Goal: Information Seeking & Learning: Learn about a topic

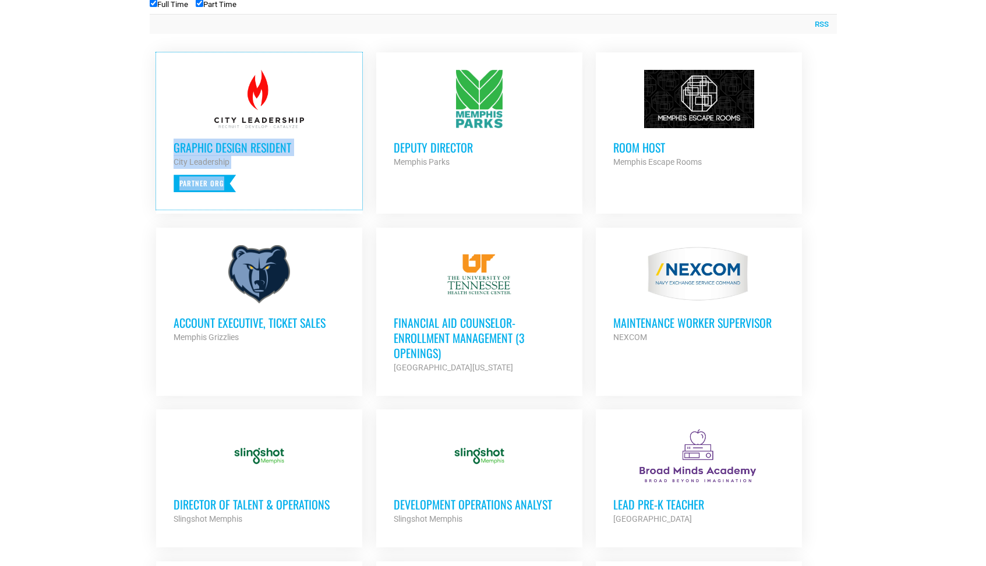
scroll to position [547, 0]
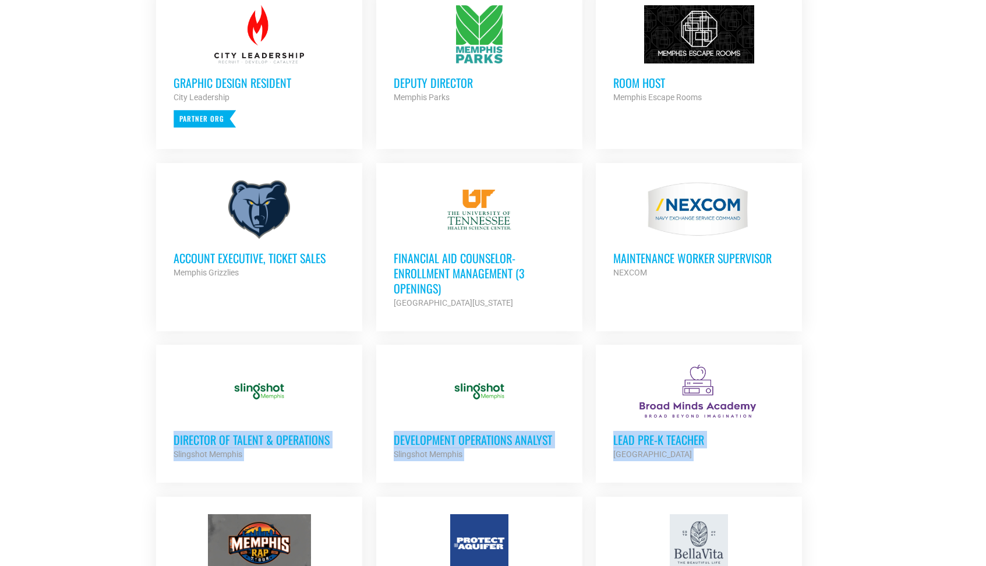
click at [841, 272] on div "Looking to make career moves in Memphis? From tech to teaching, medical and mor…" at bounding box center [493, 446] width 699 height 1476
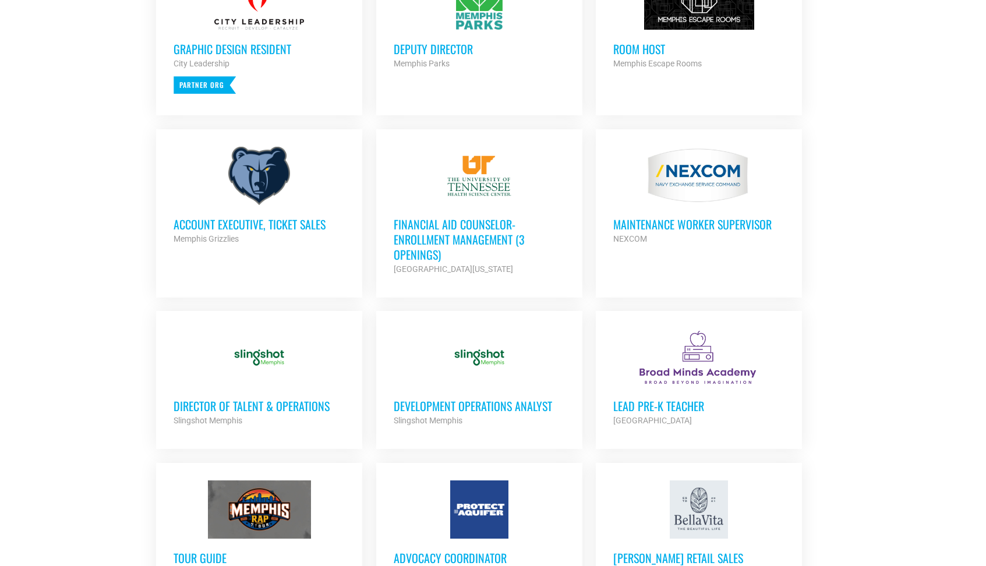
click at [841, 277] on div "Looking to make career moves in Memphis? From tech to teaching, medical and mor…" at bounding box center [493, 412] width 699 height 1476
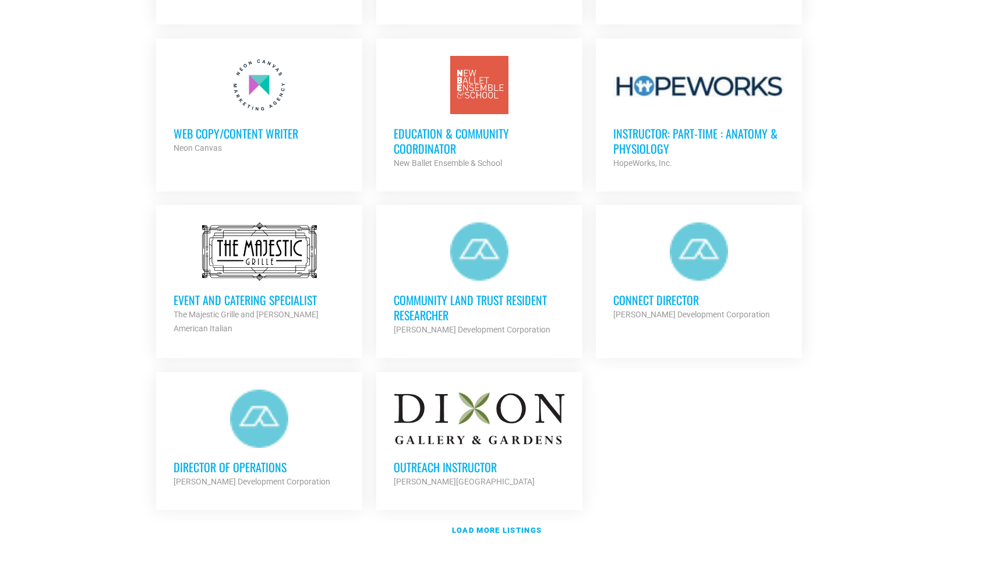
scroll to position [1180, 0]
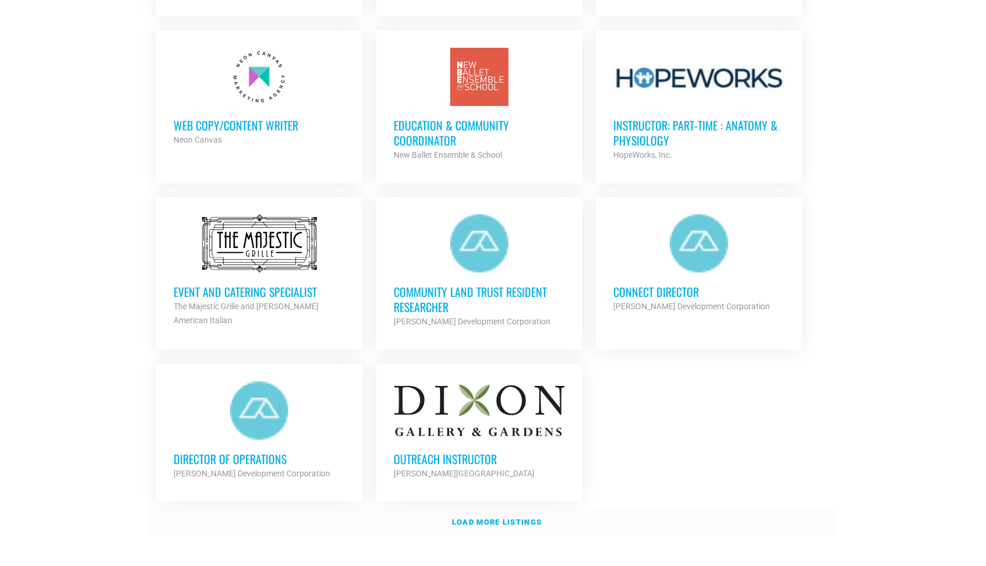
click at [506, 518] on strong "Load more listings" at bounding box center [497, 522] width 90 height 9
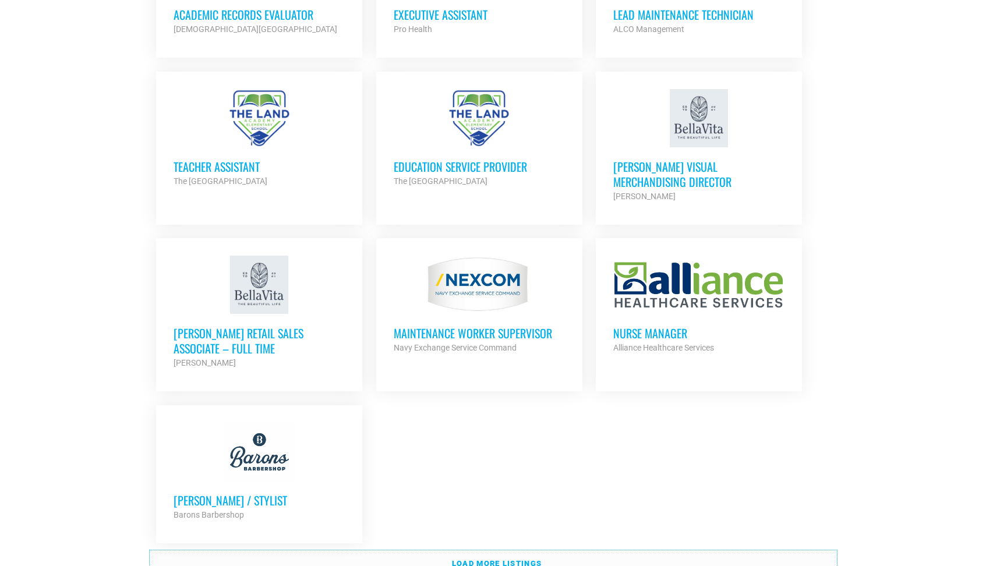
scroll to position [2479, 0]
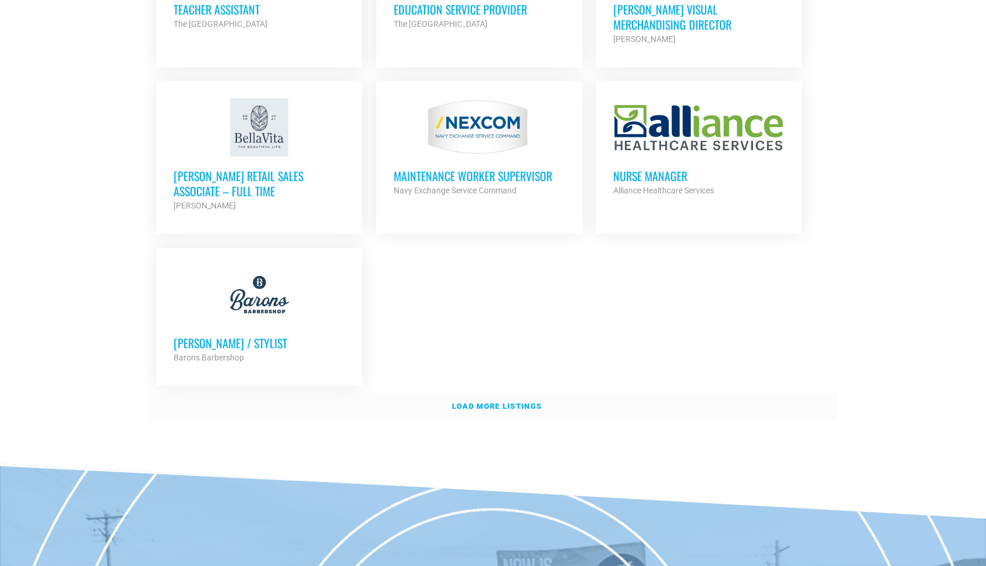
click at [493, 402] on link "Load more listings" at bounding box center [493, 406] width 687 height 27
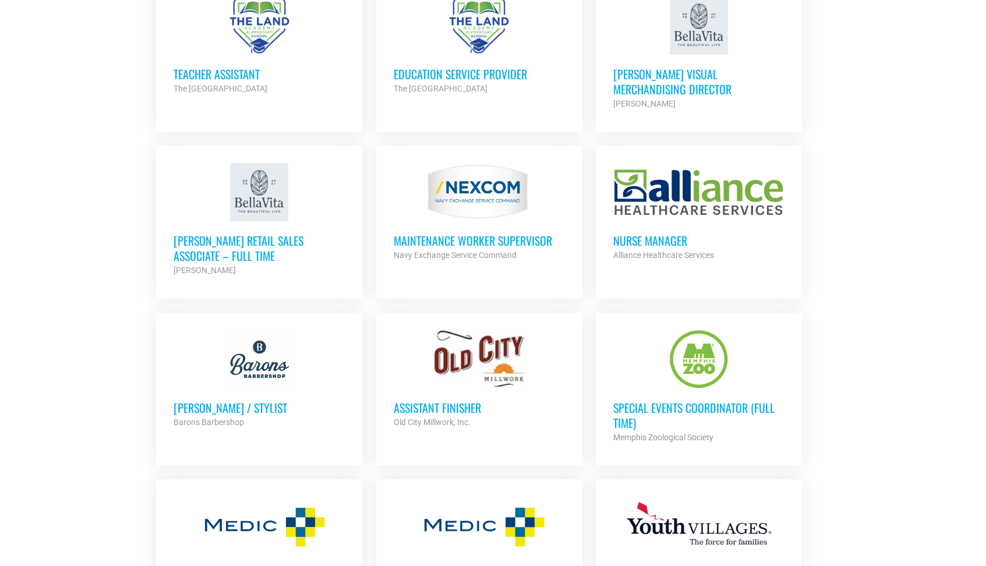
scroll to position [2213, 0]
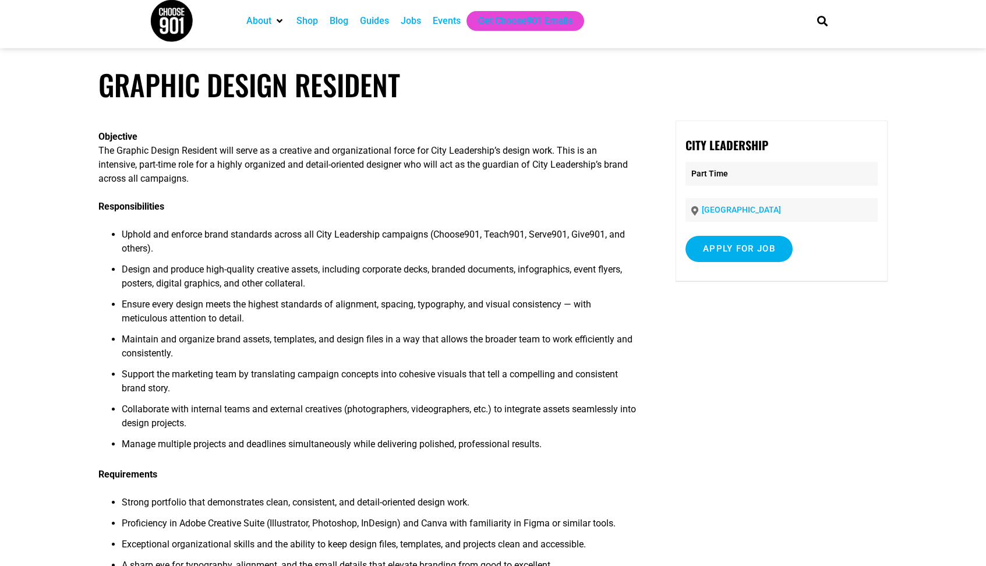
scroll to position [15, 0]
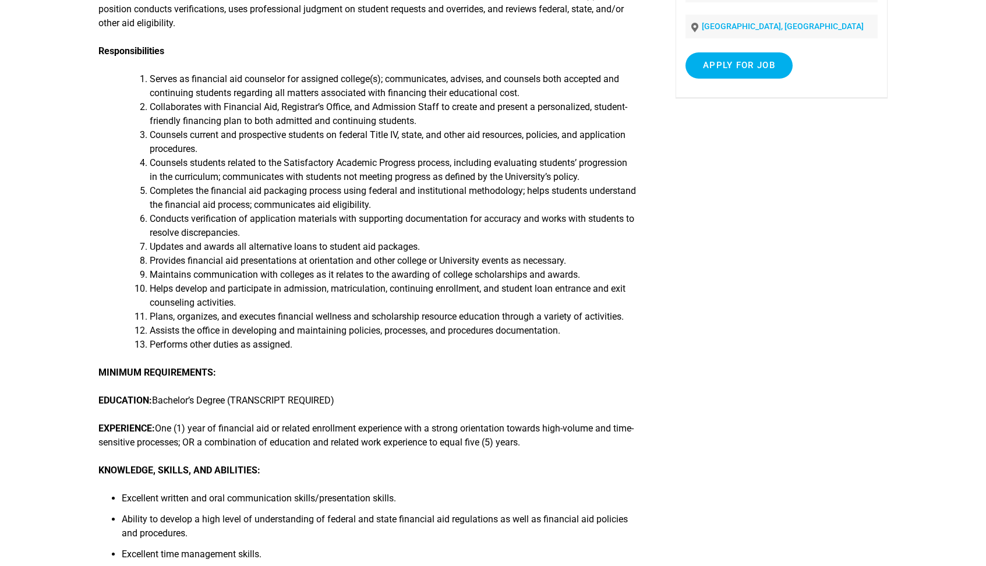
scroll to position [237, 0]
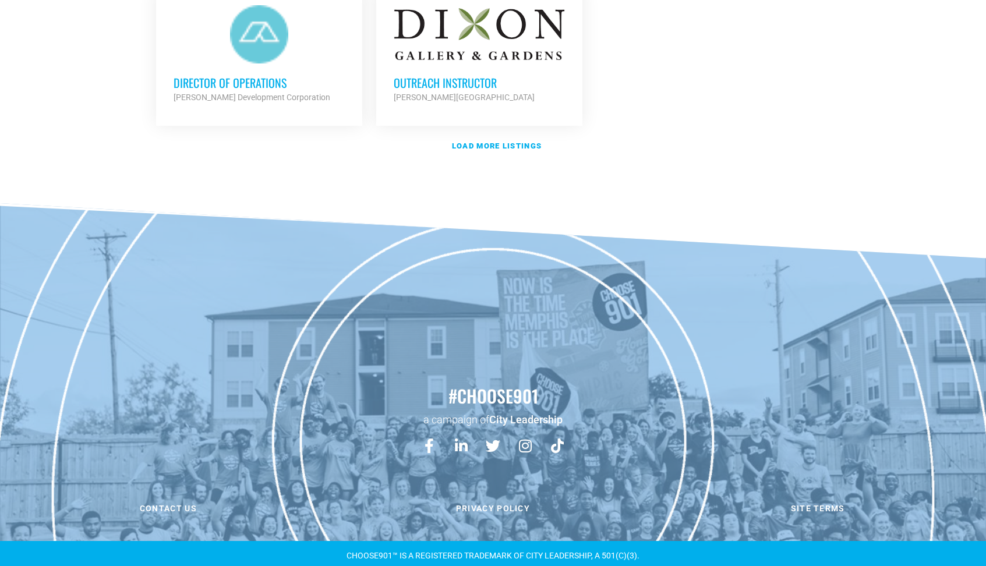
scroll to position [1182, 0]
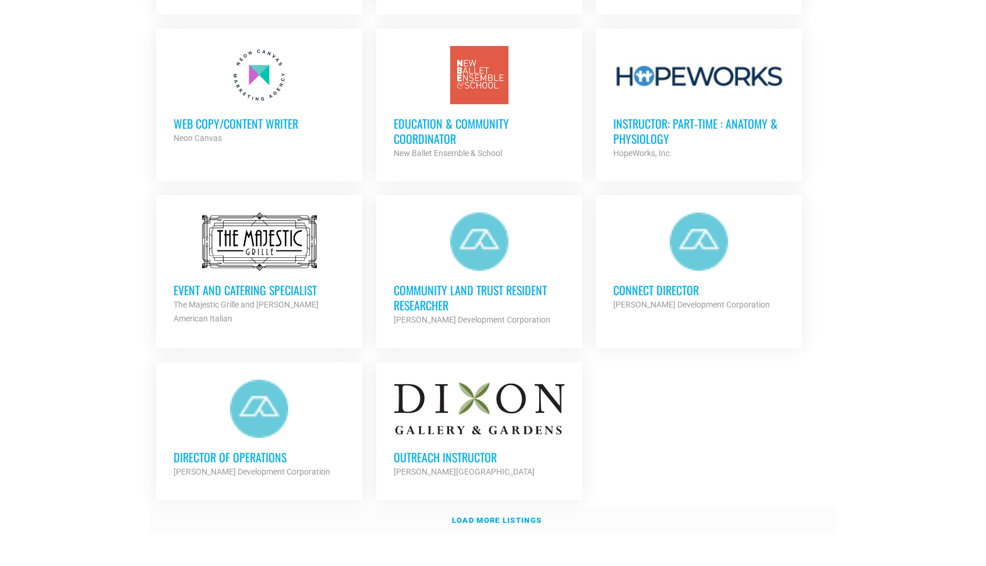
click at [490, 516] on strong "Load more listings" at bounding box center [497, 520] width 90 height 9
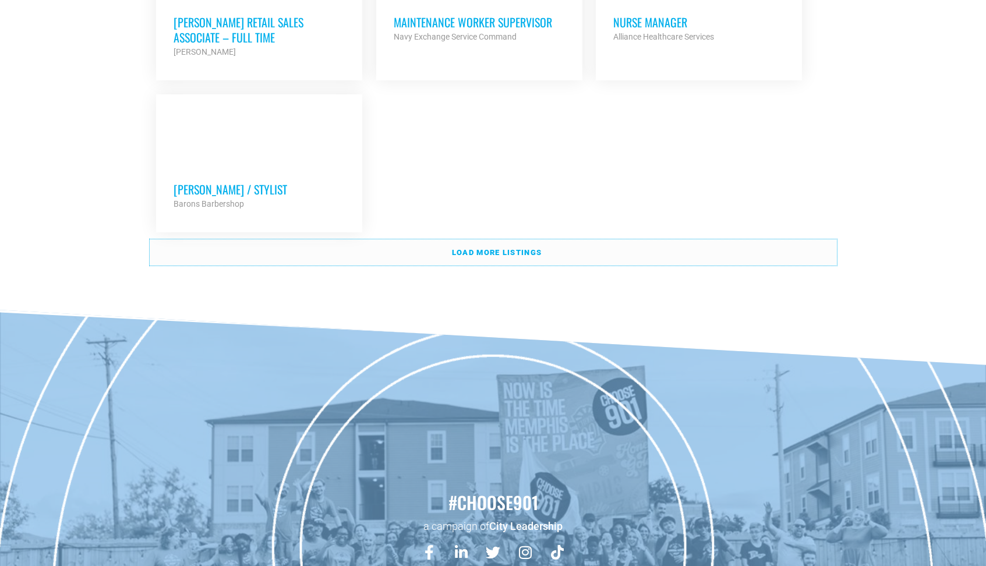
scroll to position [2484, 0]
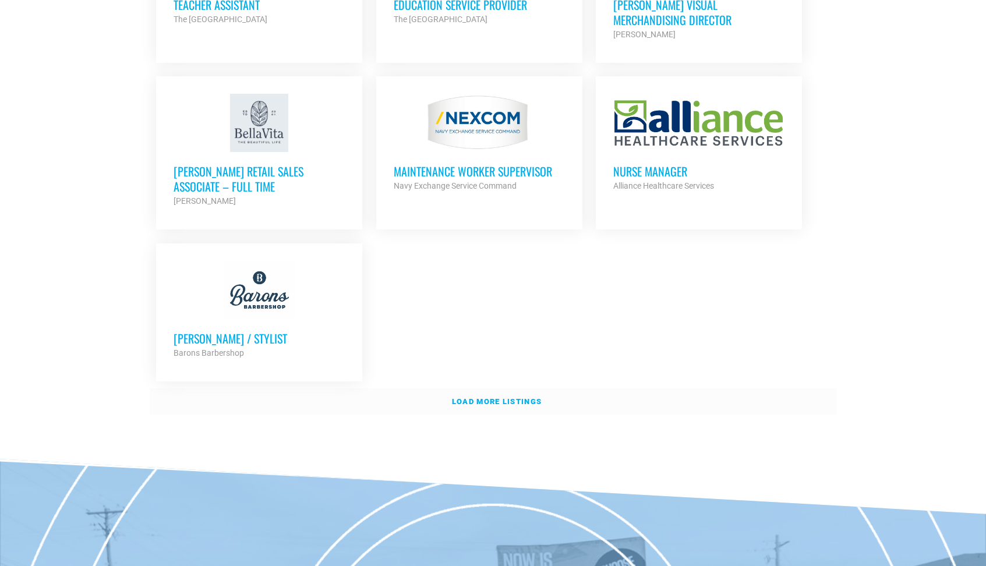
click at [496, 404] on link "Load more listings" at bounding box center [493, 402] width 687 height 27
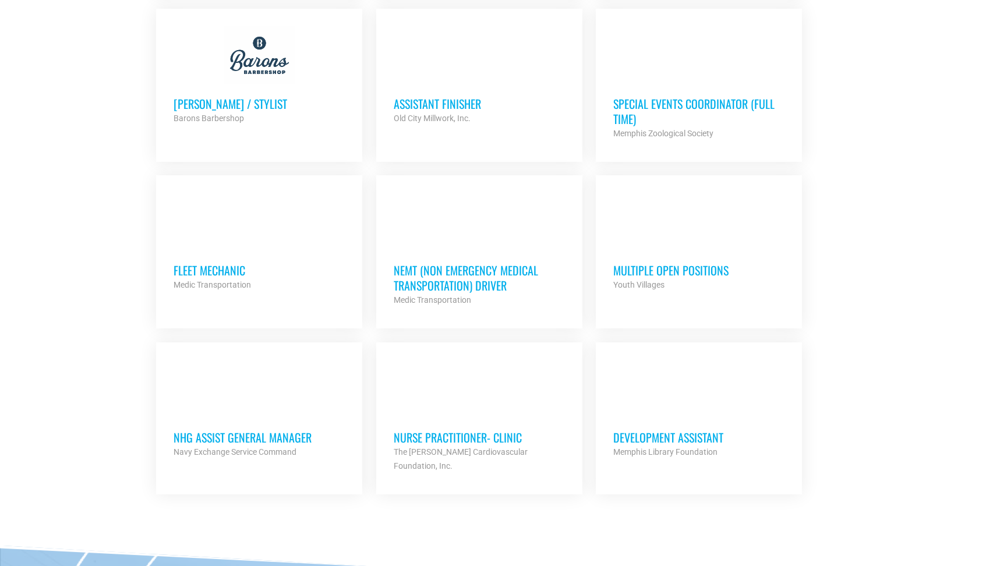
scroll to position [2734, 0]
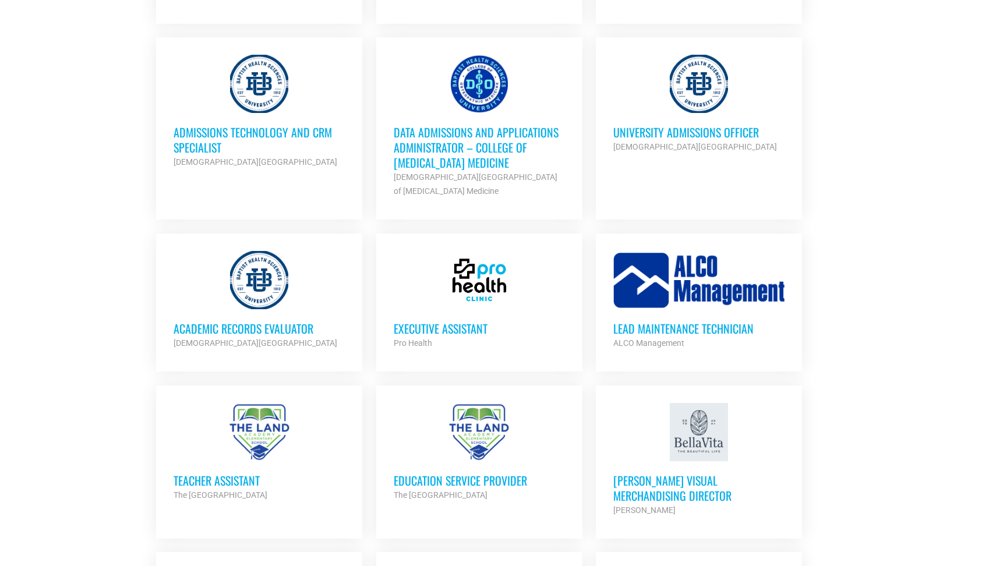
scroll to position [1959, 0]
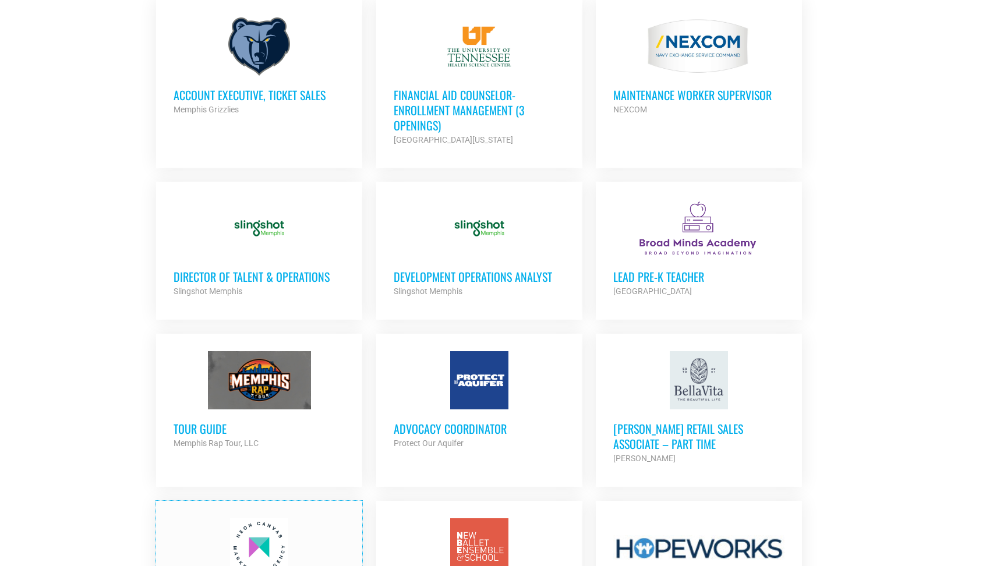
scroll to position [645, 0]
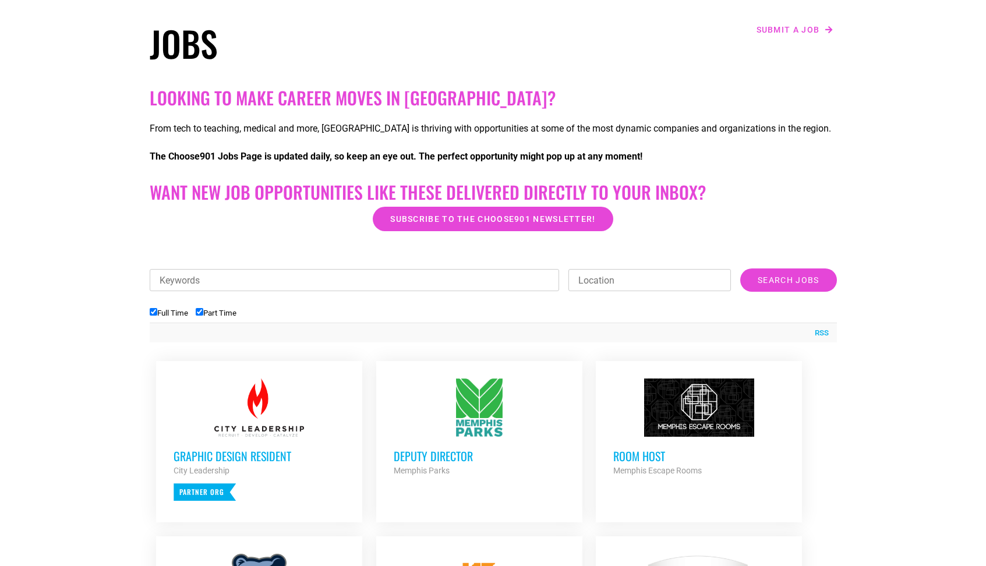
scroll to position [108, 0]
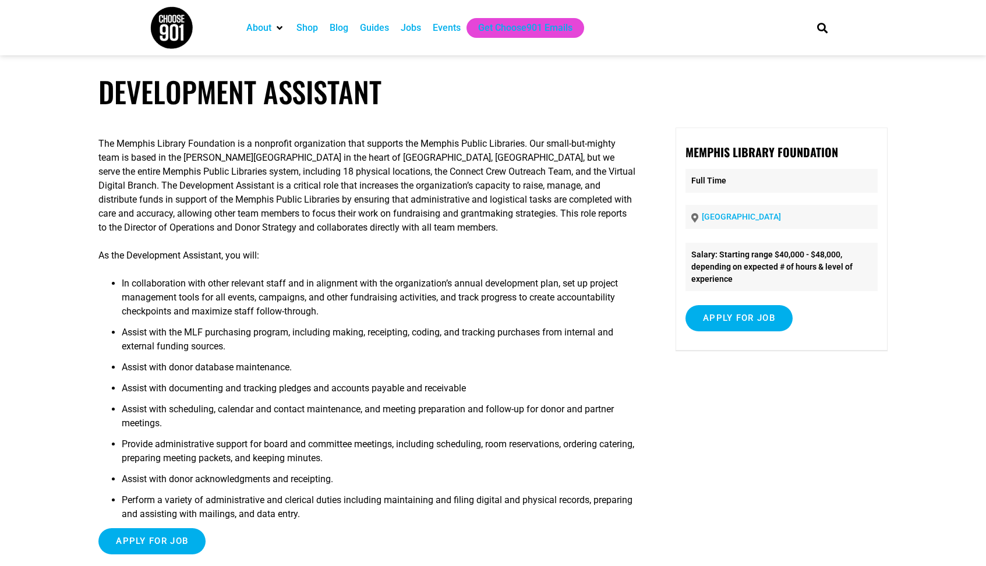
scroll to position [7, 0]
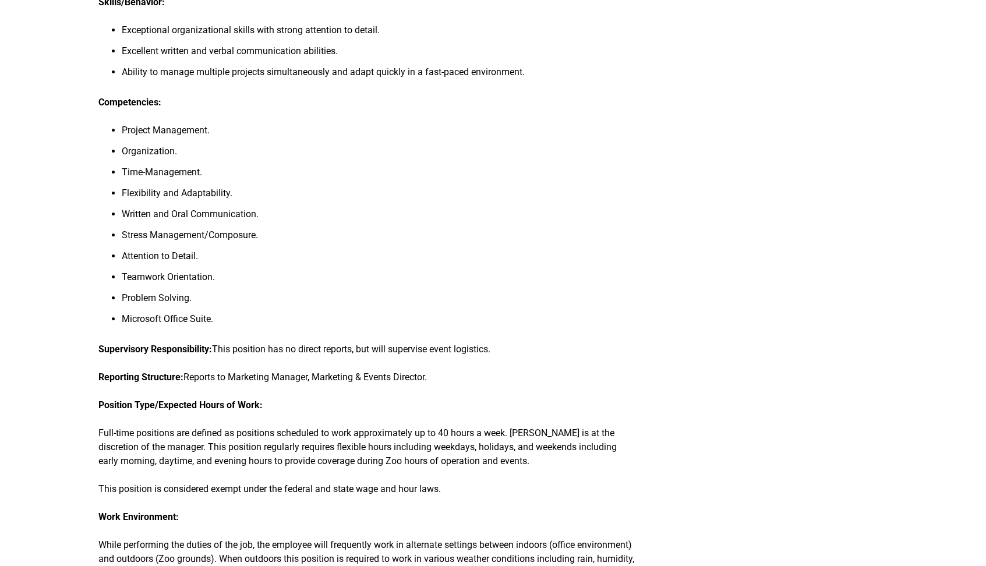
scroll to position [743, 0]
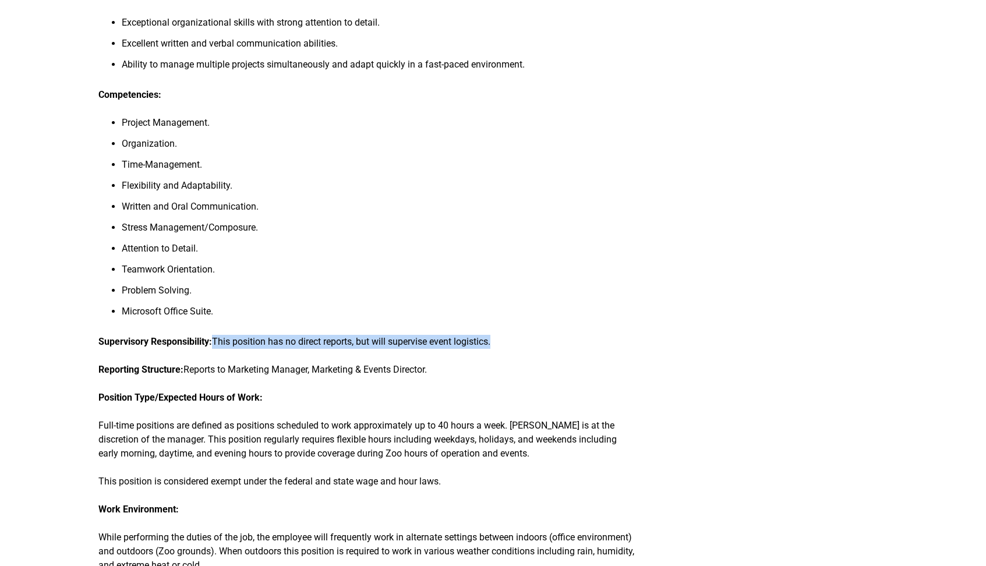
drag, startPoint x: 223, startPoint y: 342, endPoint x: 523, endPoint y: 352, distance: 300.8
click at [523, 352] on div "Summary: The Special Events Coordinator at [GEOGRAPHIC_DATA] is responsible for…" at bounding box center [367, 413] width 538 height 2058
drag, startPoint x: 196, startPoint y: 368, endPoint x: 462, endPoint y: 373, distance: 266.3
click at [462, 373] on p "Reporting Structure: Reports to Marketing Manager, Marketing & Events Director." at bounding box center [367, 370] width 538 height 14
drag, startPoint x: 521, startPoint y: 397, endPoint x: 548, endPoint y: 397, distance: 26.8
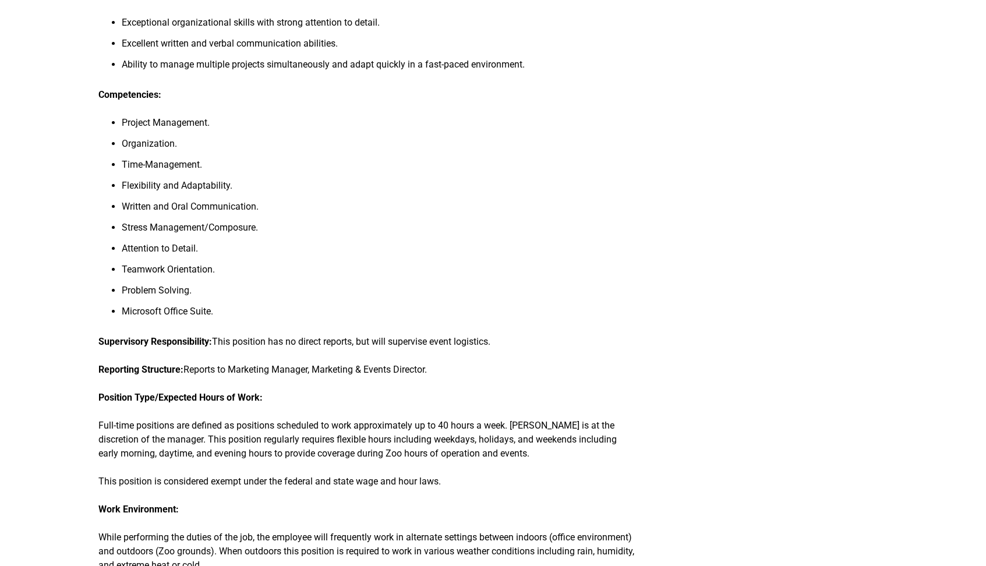
click at [541, 398] on p "Position Type/Expected Hours of Work:" at bounding box center [367, 398] width 538 height 14
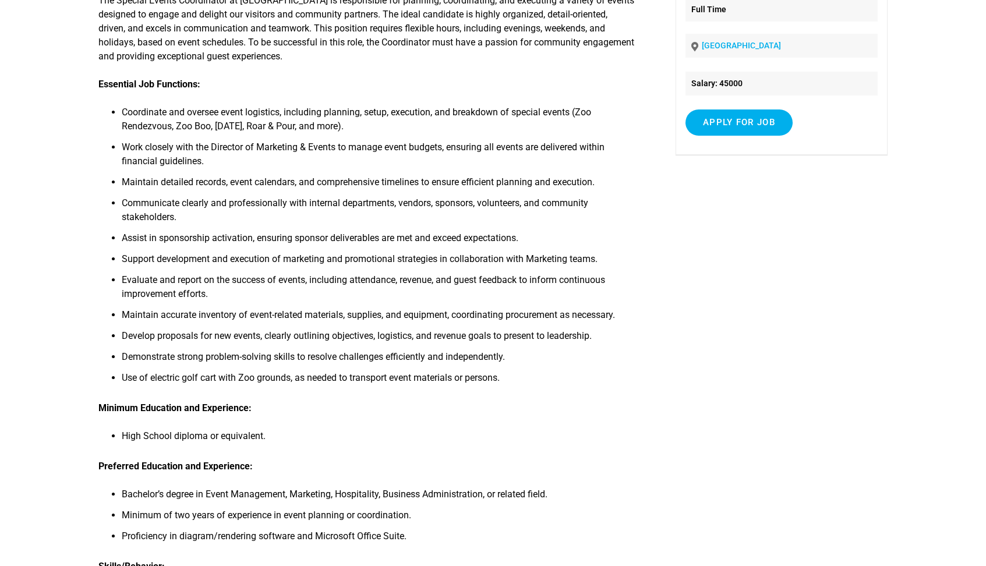
scroll to position [236, 0]
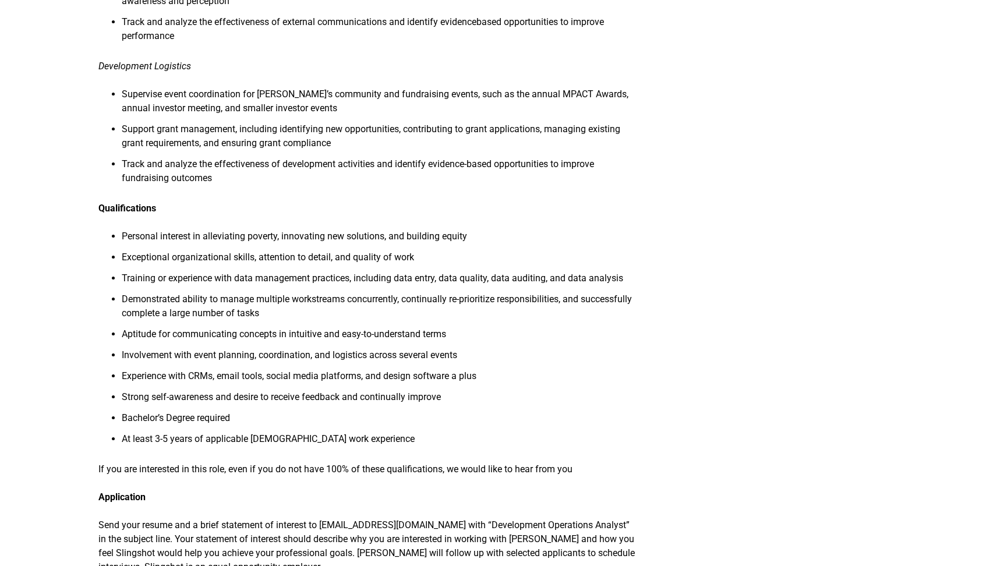
scroll to position [953, 0]
